Goal: Task Accomplishment & Management: Complete application form

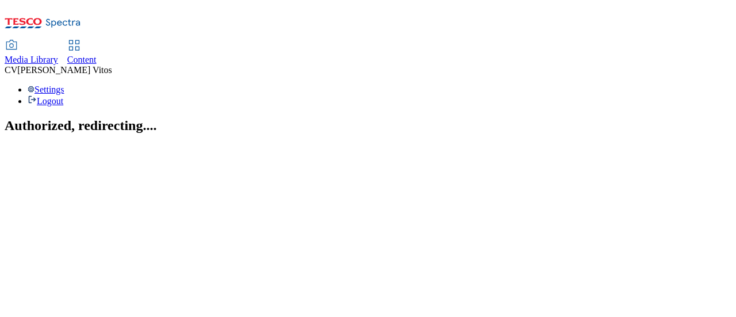
click at [97, 55] on span "Content" at bounding box center [81, 60] width 29 height 10
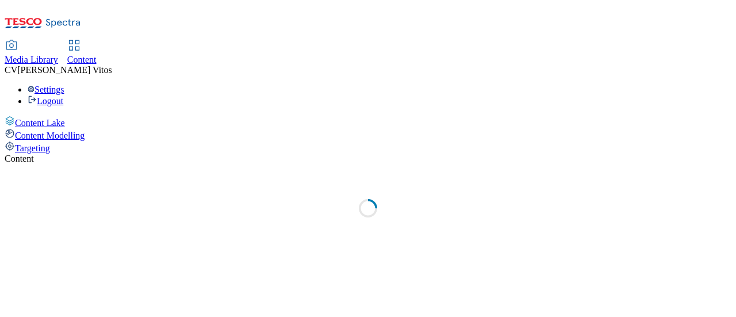
select select "ghs-uk"
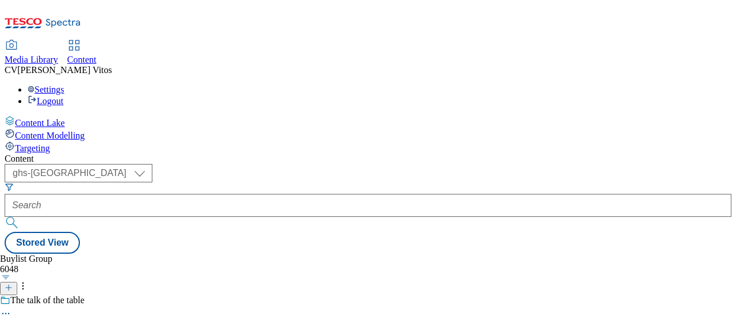
click at [13, 283] on icon at bounding box center [9, 287] width 8 height 8
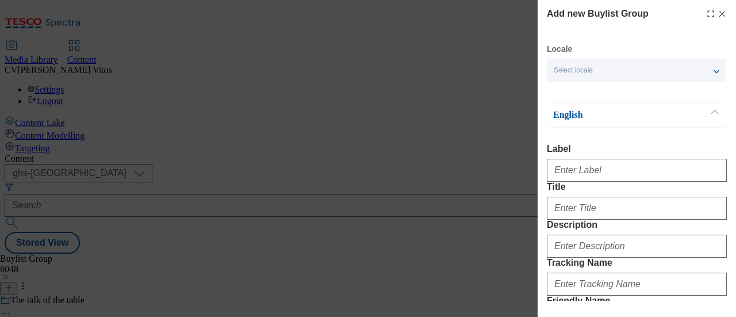
click at [454, 91] on div "Add new Buylist Group Locale Select locale English Welsh English Label Title De…" at bounding box center [368, 158] width 736 height 317
click at [717, 13] on icon "Modal" at bounding box center [721, 13] width 9 height 9
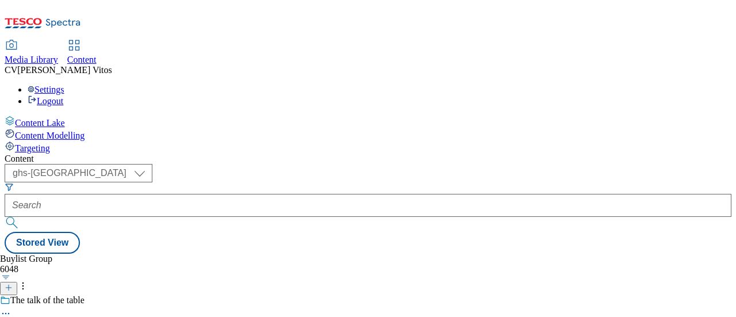
click at [13, 283] on icon at bounding box center [9, 287] width 8 height 8
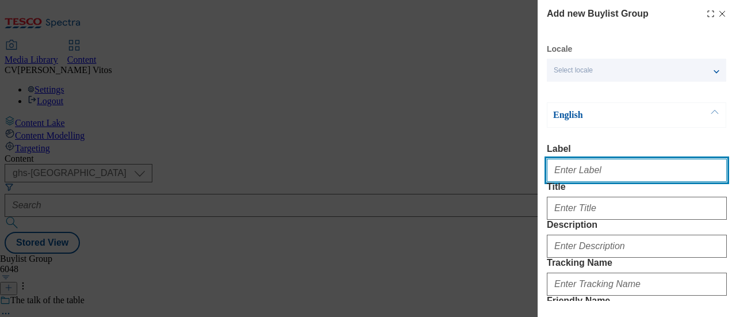
click at [580, 179] on input "Label" at bounding box center [636, 170] width 180 height 23
paste input "TUK011707"
type input "TUK011707"
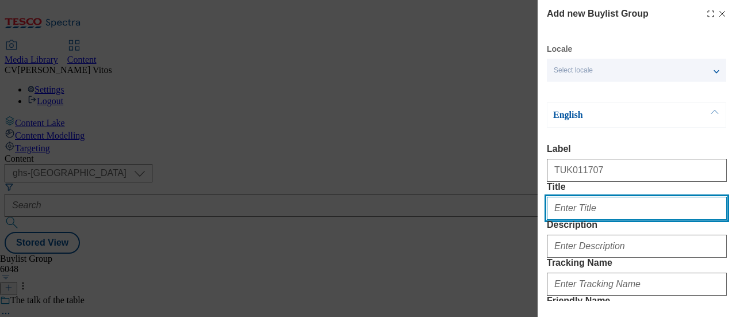
paste input "Your breakfast your way"
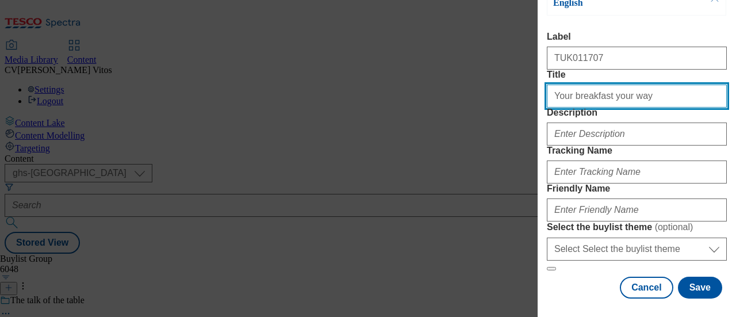
scroll to position [114, 0]
type input "Your breakfast your way"
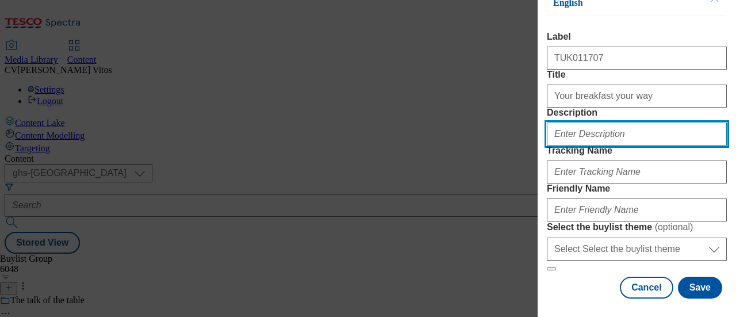
click at [586, 145] on input "Description" at bounding box center [636, 133] width 180 height 23
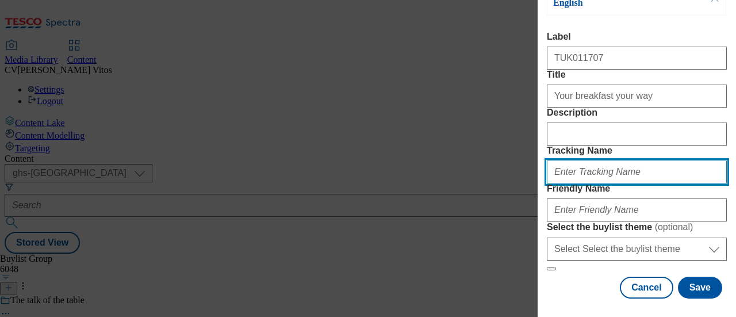
click at [591, 183] on input "Tracking Name" at bounding box center [636, 171] width 180 height 23
click at [565, 183] on input "DH_" at bounding box center [636, 171] width 180 height 23
click at [570, 183] on input "DH_" at bounding box center [636, 171] width 180 height 23
paste input "Your breakfast your way"
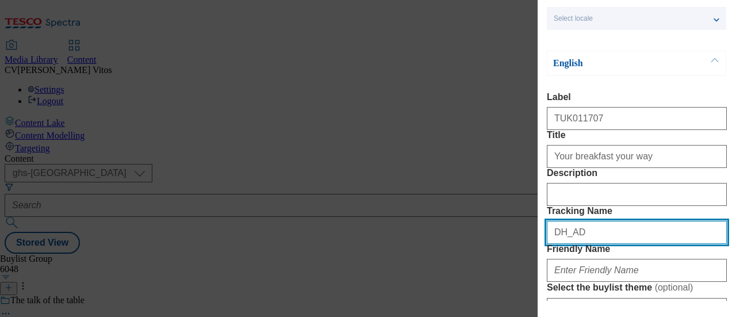
scroll to position [48, 0]
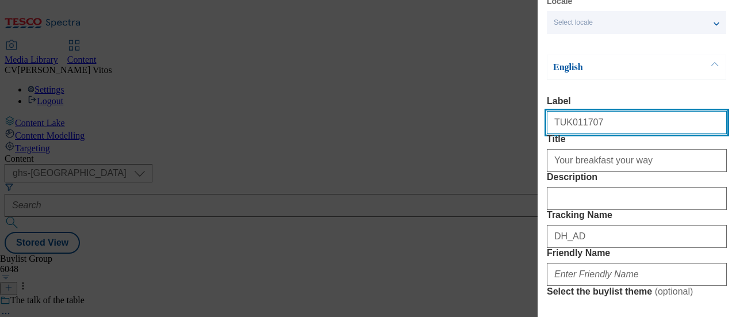
drag, startPoint x: 587, startPoint y: 127, endPoint x: 544, endPoint y: 125, distance: 43.1
click at [544, 125] on div "Add new Buylist Group Locale Select locale English Welsh English Label TUK01170…" at bounding box center [636, 150] width 198 height 301
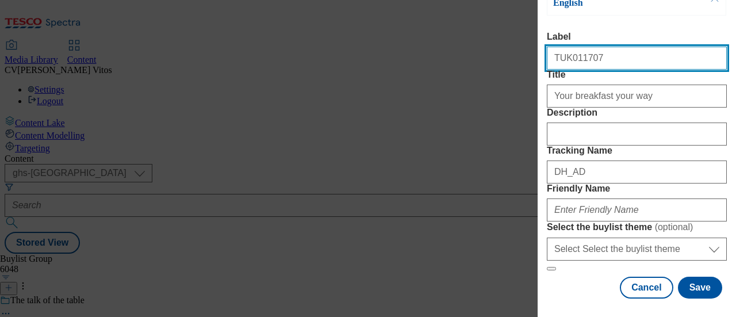
scroll to position [144, 0]
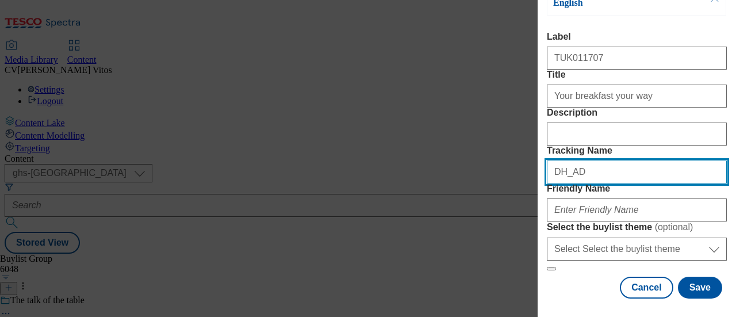
click at [588, 183] on input "DH_AD" at bounding box center [636, 171] width 180 height 23
paste input "TUK011707"
type input "DH_ADTUK011707"
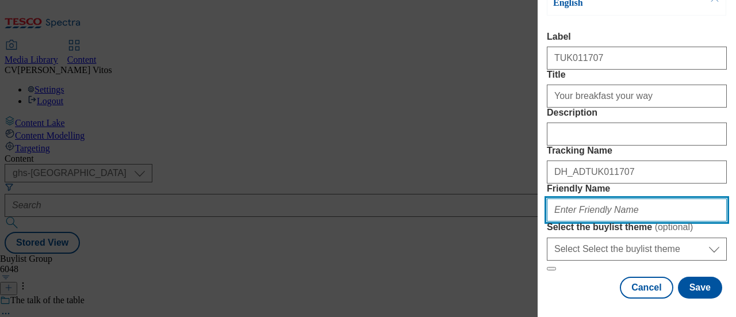
click at [580, 221] on input "Friendly Name" at bounding box center [636, 209] width 180 height 23
type input "kelloggs-25tw28"
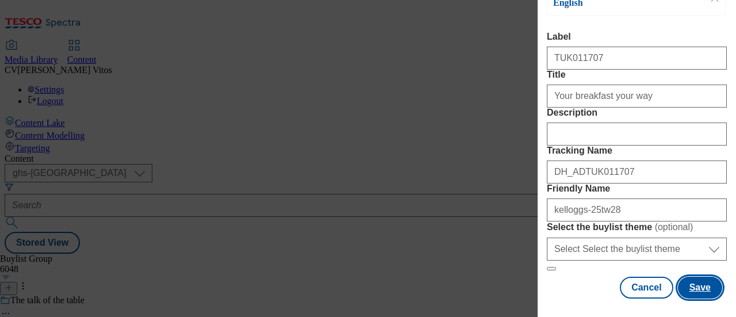
click at [686, 276] on button "Save" at bounding box center [700, 287] width 44 height 22
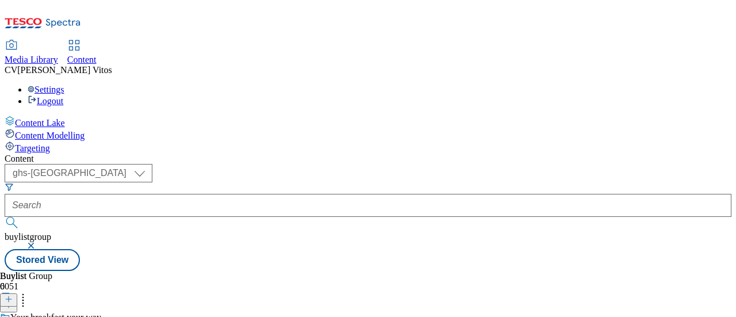
click at [13, 295] on icon at bounding box center [9, 299] width 8 height 8
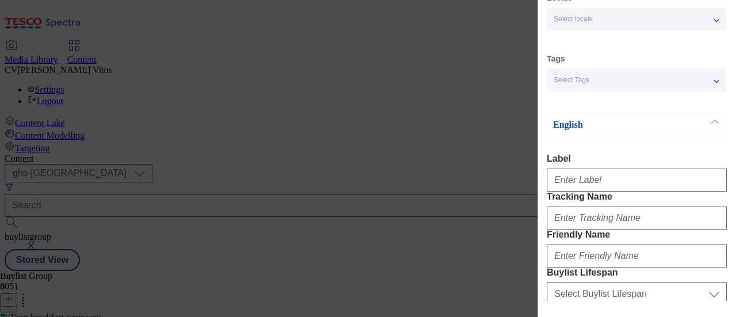
scroll to position [52, 0]
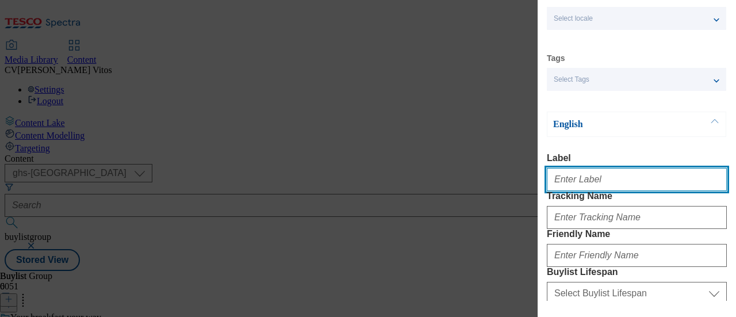
click at [584, 174] on input "Label" at bounding box center [636, 179] width 180 height 23
paste input "TUK011707"
type input "TUK011707"
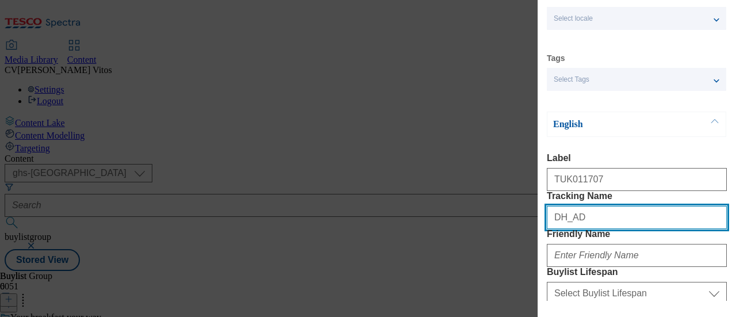
paste input "TUK011707"
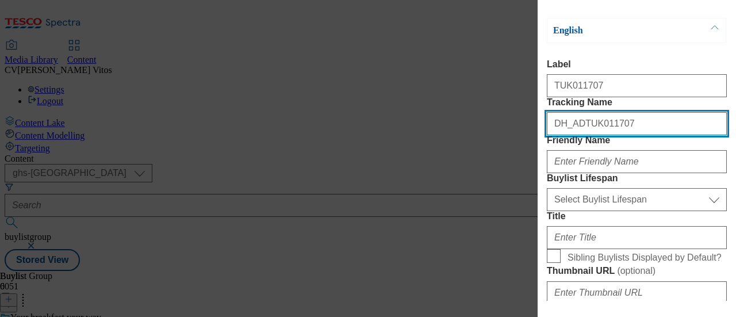
scroll to position [145, 0]
type input "DH_ADTUK011707"
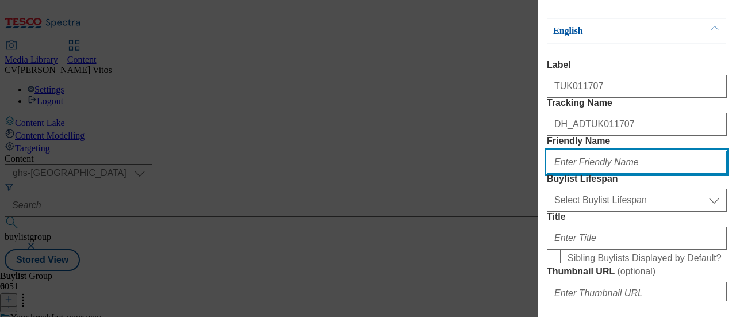
click at [597, 174] on input "Friendly Name" at bounding box center [636, 162] width 180 height 23
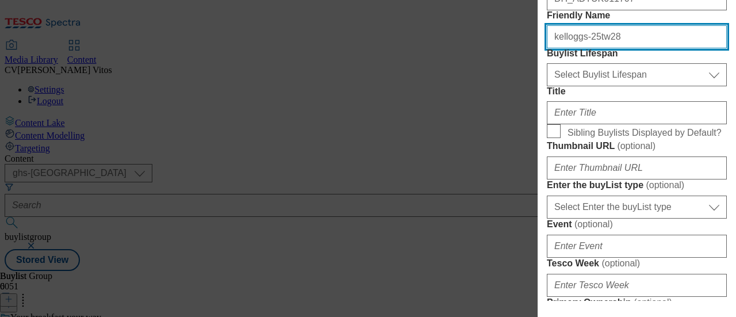
scroll to position [270, 0]
type input "kelloggs-25tw28"
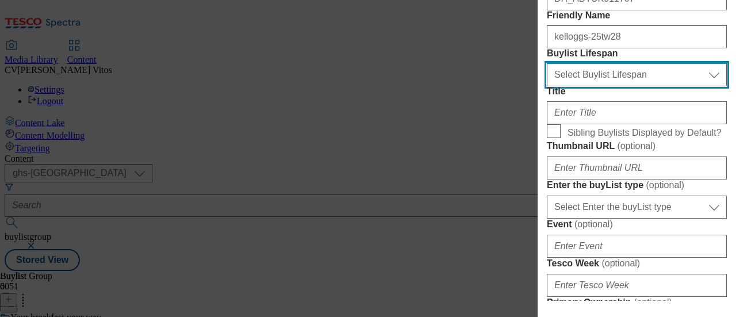
click at [618, 86] on select "Select Buylist Lifespan evergreen seasonal tactical" at bounding box center [636, 74] width 180 height 23
click at [546, 86] on select "Select Buylist Lifespan evergreen seasonal tactical" at bounding box center [636, 74] width 180 height 23
click at [608, 86] on select "Select Buylist Lifespan evergreen seasonal tactical" at bounding box center [636, 74] width 180 height 23
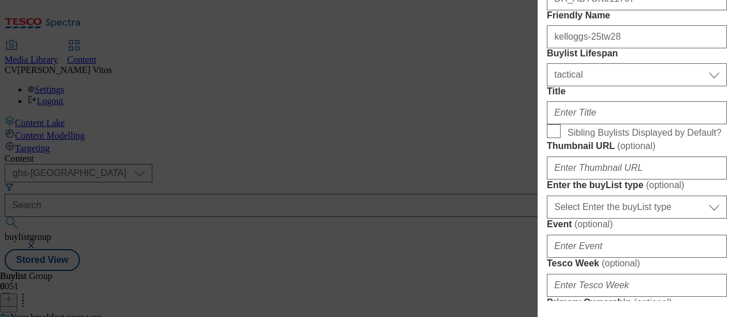
click at [611, 59] on label "Buylist Lifespan" at bounding box center [636, 53] width 180 height 10
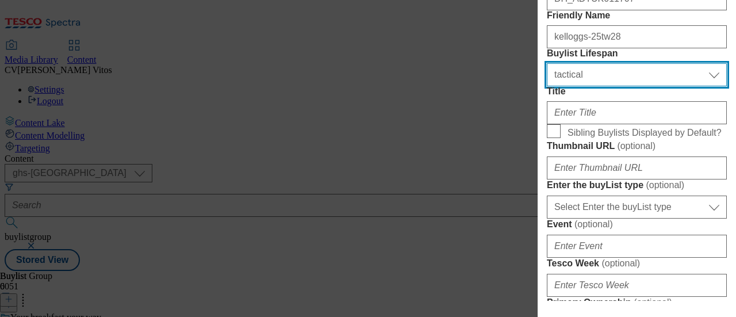
click at [611, 86] on select "Select Buylist Lifespan evergreen seasonal tactical" at bounding box center [636, 74] width 180 height 23
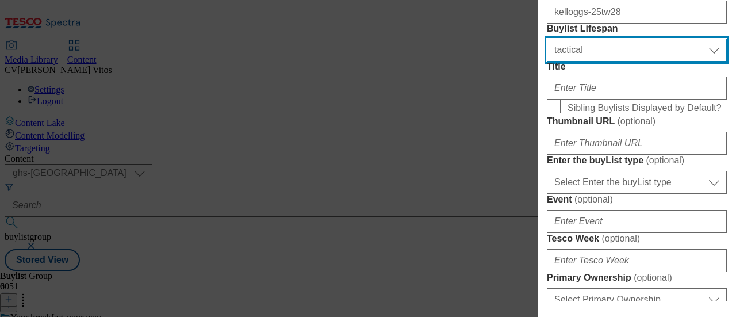
scroll to position [294, 0]
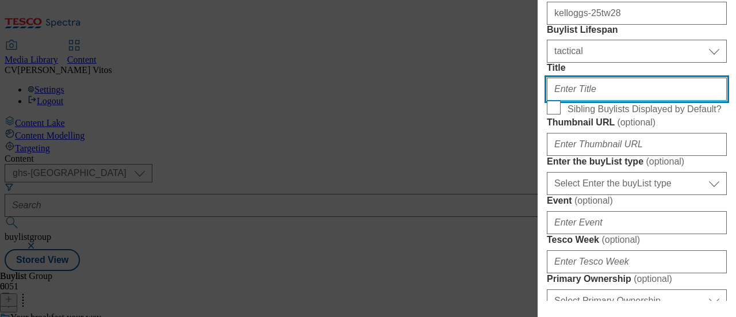
click at [609, 101] on input "Title" at bounding box center [636, 89] width 180 height 23
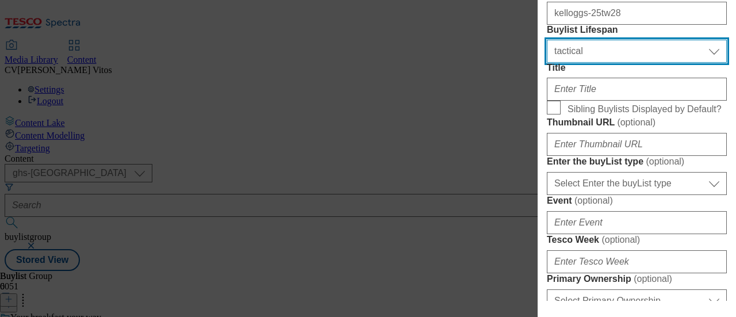
click at [593, 63] on select "Select Buylist Lifespan evergreen seasonal tactical" at bounding box center [636, 51] width 180 height 23
select select "evergreen"
click at [546, 63] on select "Select Buylist Lifespan evergreen seasonal tactical" at bounding box center [636, 51] width 180 height 23
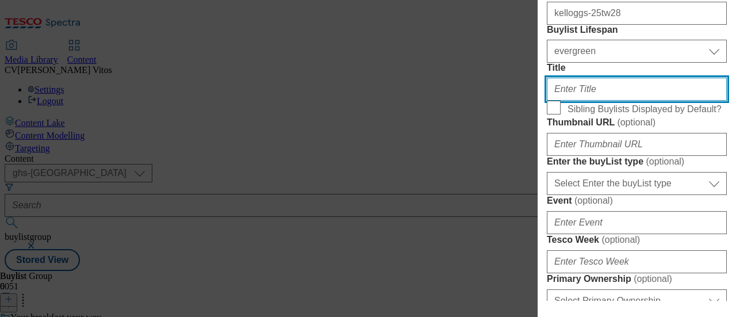
click at [617, 101] on input "Title" at bounding box center [636, 89] width 180 height 23
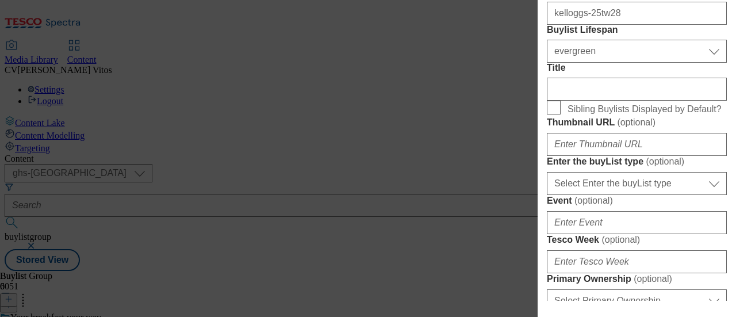
click at [606, 135] on form "Label TUK011707 Tracking Name DH_ADTUK011707 Friendly Name kelloggs-25tw28 Buyl…" at bounding box center [636, 314] width 180 height 807
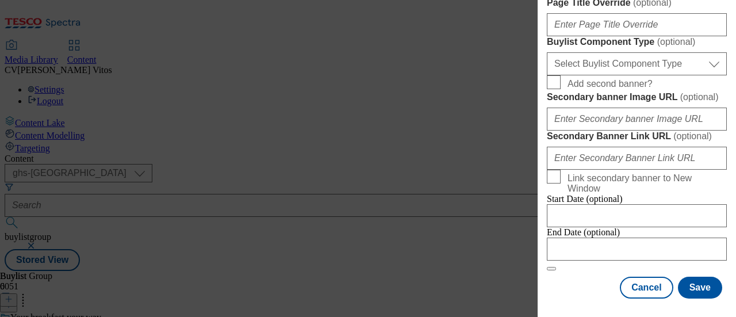
scroll to position [1168, 0]
click at [691, 278] on button "Save" at bounding box center [700, 287] width 44 height 22
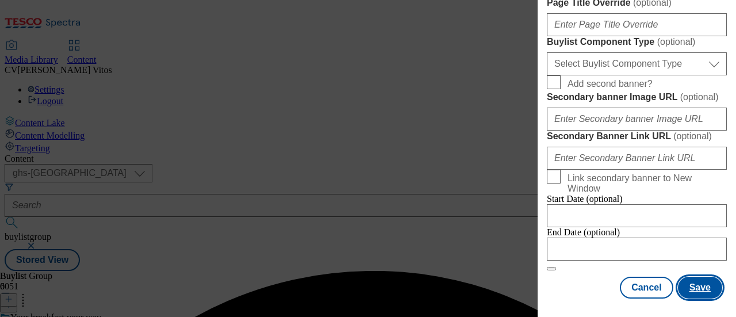
scroll to position [775, 0]
click at [689, 279] on button "Save" at bounding box center [700, 287] width 44 height 22
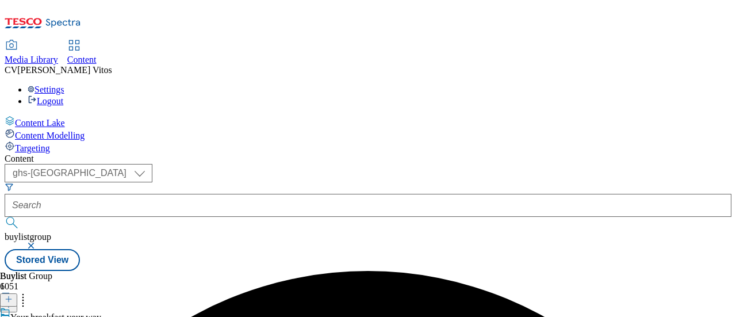
click at [17, 293] on button at bounding box center [8, 299] width 17 height 13
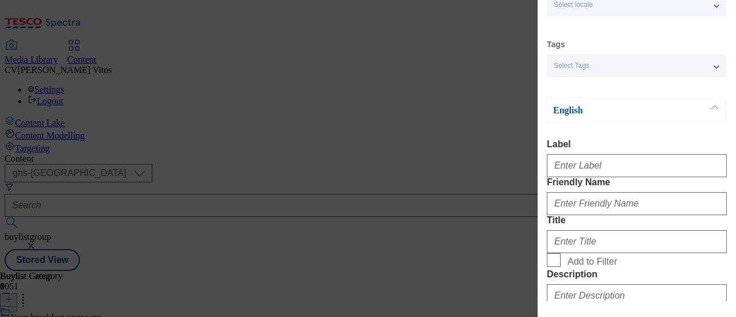
scroll to position [67, 0]
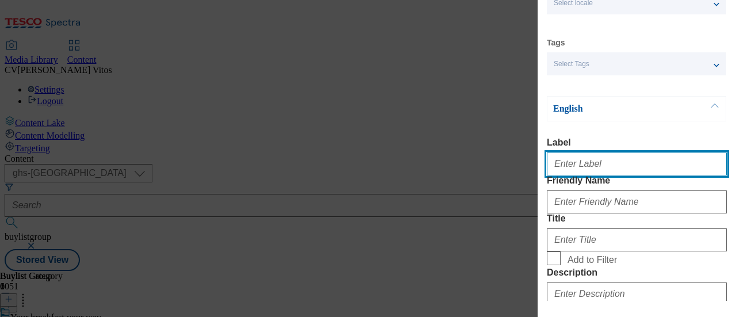
paste input "TUK011707"
click at [601, 163] on input "TUK011707" at bounding box center [636, 163] width 180 height 23
type input "TUK011707"
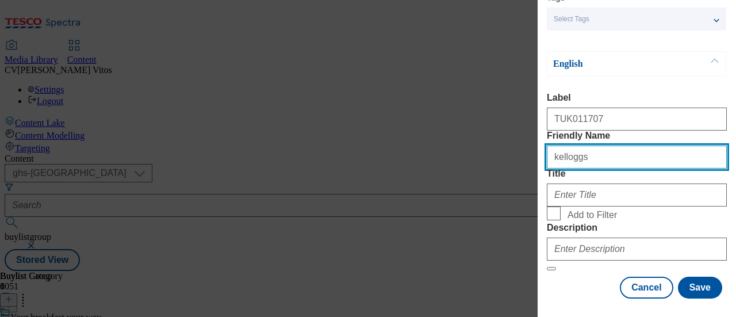
scroll to position [144, 0]
type input "kelloggs"
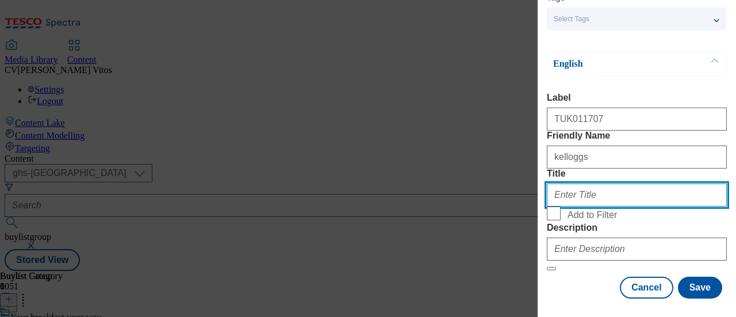
click at [579, 196] on input "Title" at bounding box center [636, 194] width 180 height 23
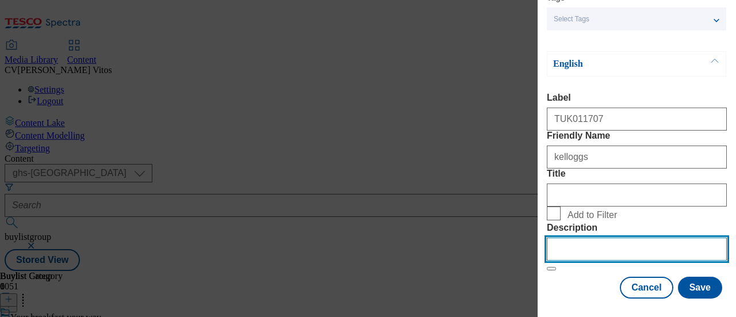
click at [576, 241] on input "Description" at bounding box center [636, 248] width 180 height 23
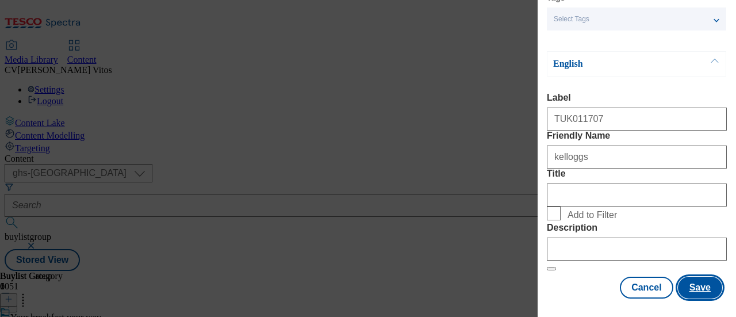
click at [688, 276] on button "Save" at bounding box center [700, 287] width 44 height 22
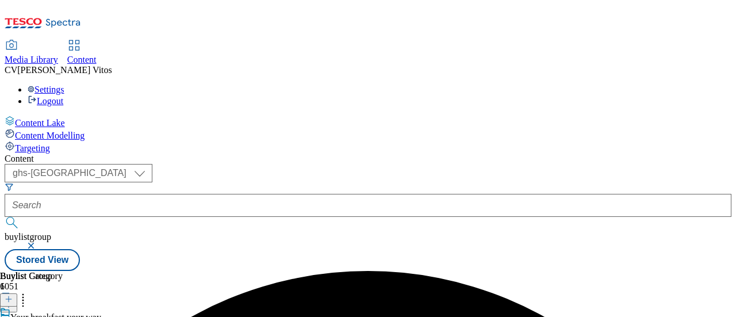
scroll to position [0, 71]
click at [13, 295] on icon at bounding box center [9, 299] width 8 height 8
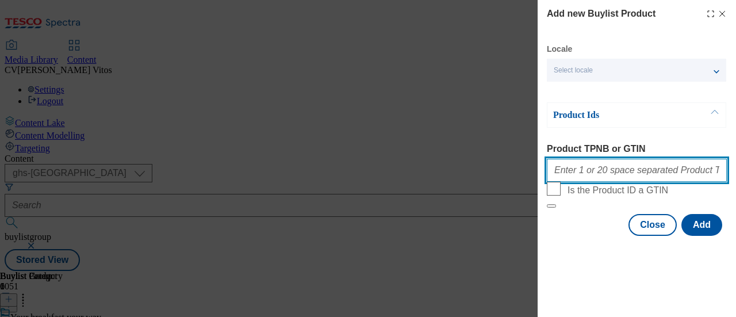
paste input "92868083"
click at [580, 168] on input "92868083" at bounding box center [636, 170] width 180 height 23
paste input "93484713"
paste input "87873360"
paste input "91769772"
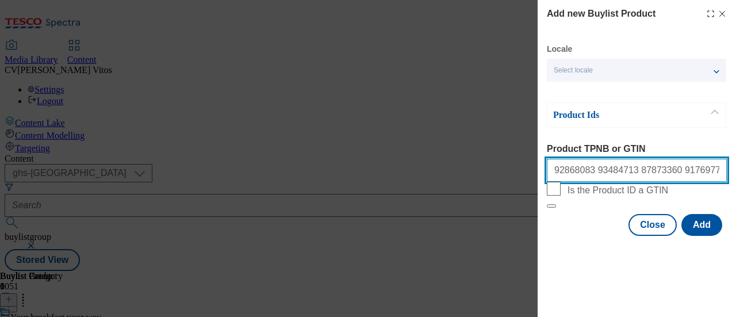
paste input "92205315"
paste input "65021331"
paste input "91782480"
paste input "90989311"
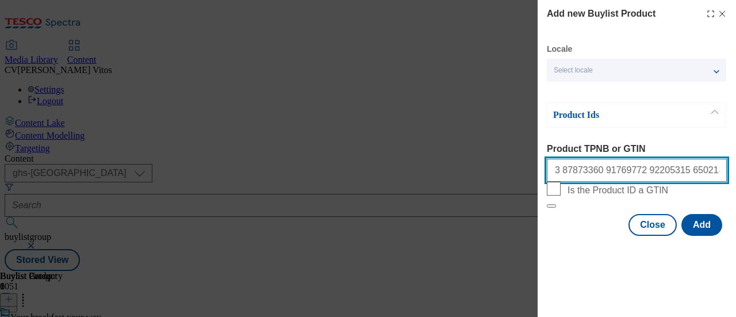
paste input "91636486"
type input "92868083 93484713 87873360 91769772 92205315 65021331 91782480 90989311 91636486"
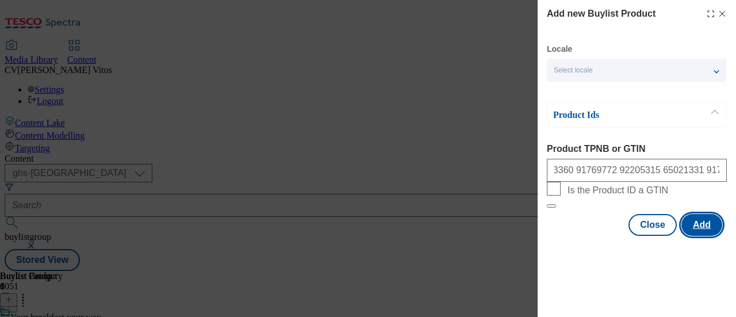
click at [711, 236] on button "Add" at bounding box center [701, 225] width 41 height 22
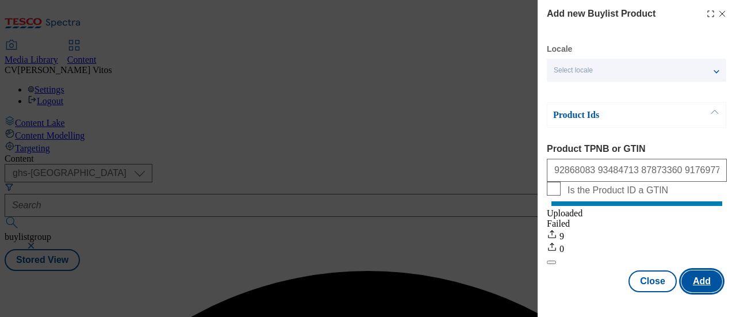
scroll to position [0, 0]
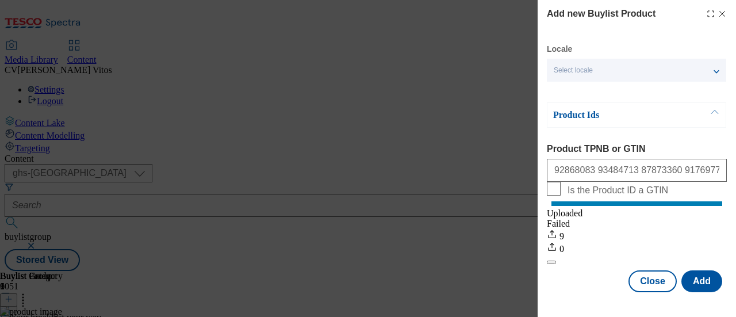
click at [717, 16] on icon "Modal" at bounding box center [721, 13] width 9 height 9
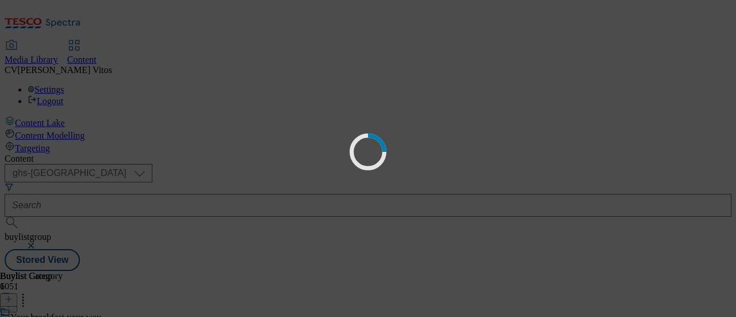
scroll to position [0, 0]
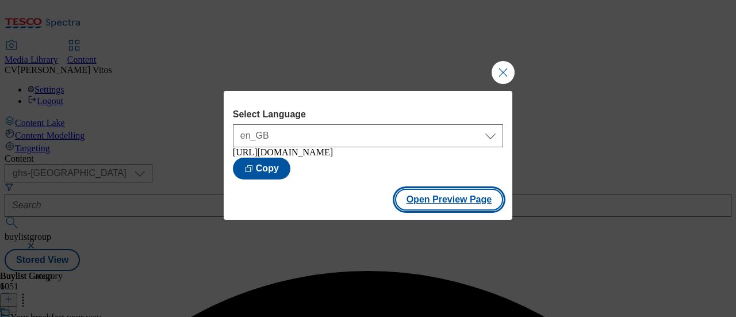
click at [447, 199] on button "Open Preview Page" at bounding box center [449, 199] width 109 height 22
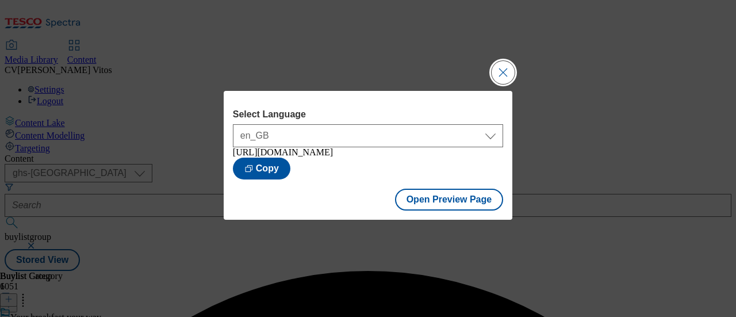
click at [499, 70] on button "Close Modal" at bounding box center [502, 72] width 23 height 23
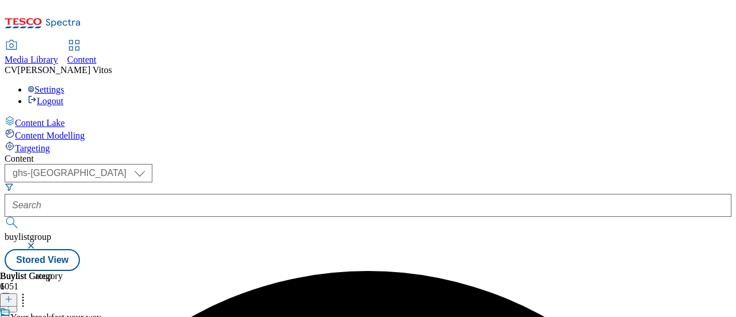
click at [24, 297] on circle at bounding box center [23, 298] width 2 height 2
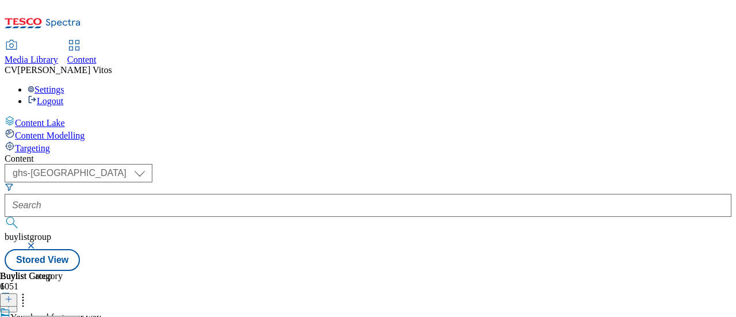
scroll to position [22, 0]
click at [80, 271] on header "Buylist 1 Bulk Delete Reorder" at bounding box center [40, 308] width 80 height 74
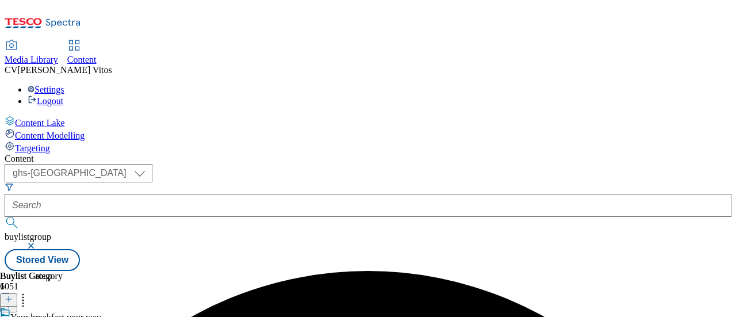
scroll to position [0, 71]
